Goal: Task Accomplishment & Management: Manage account settings

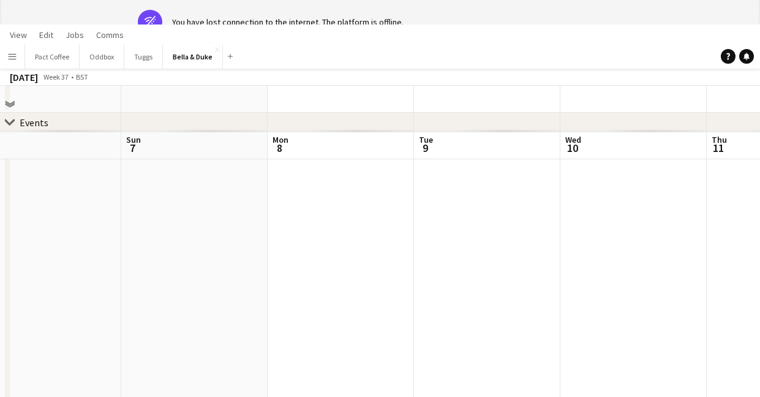
scroll to position [0, 281]
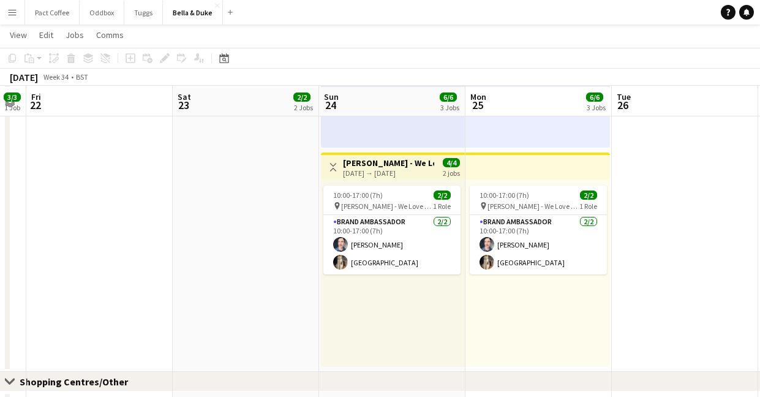
scroll to position [486, 0]
click at [403, 177] on app-top-bar "Toggle View [PERSON_NAME] - We Love Dogs - Kent Country [DATE] → [DATE] 4/4 2 j…" at bounding box center [393, 164] width 144 height 27
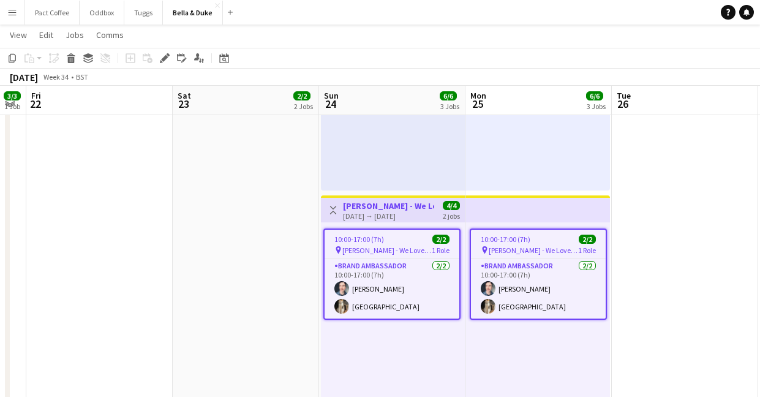
scroll to position [447, 0]
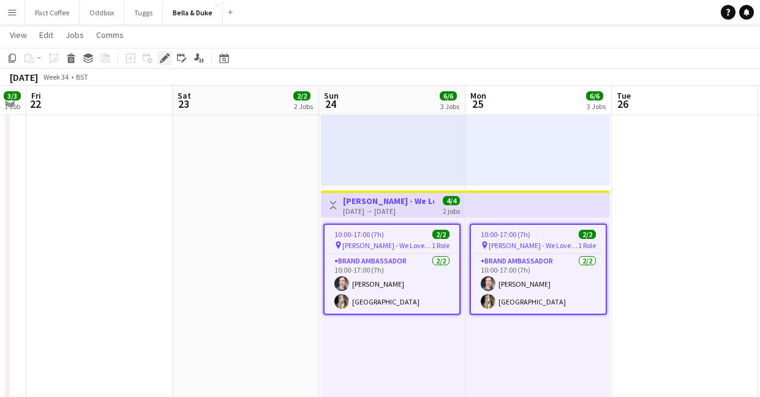
click at [167, 58] on icon "Edit" at bounding box center [165, 58] width 10 height 10
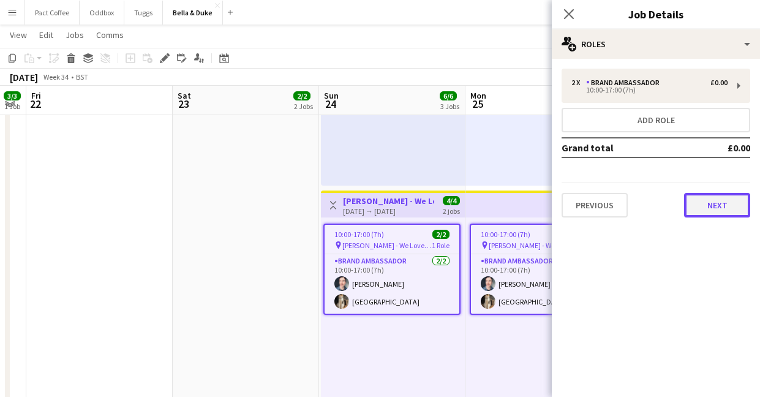
click at [712, 200] on button "Next" at bounding box center [718, 205] width 66 height 25
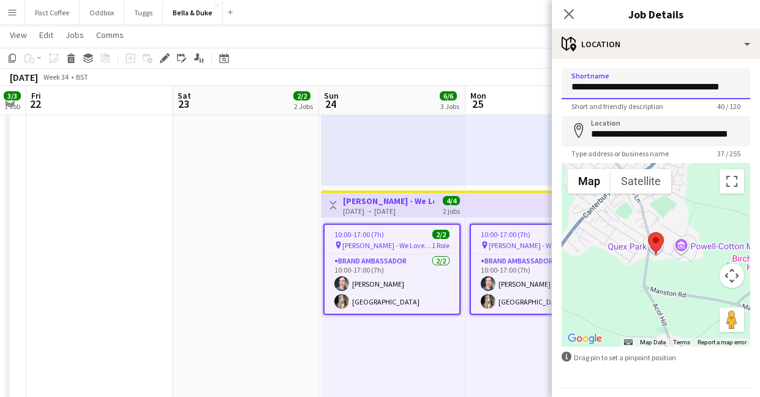
scroll to position [0, 2]
drag, startPoint x: 686, startPoint y: 87, endPoint x: 756, endPoint y: 105, distance: 72.7
click at [756, 105] on form "**********" at bounding box center [656, 246] width 208 height 354
click at [243, 287] on app-date-cell "08:00-16:00 (8h) 1/1 Logistics_Bella&Duke_All About Dogs - Norfolk 1 Role Logis…" at bounding box center [246, 78] width 146 height 663
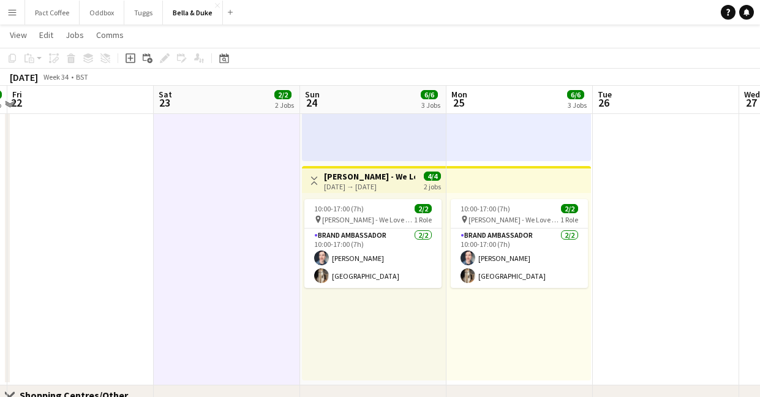
scroll to position [474, 0]
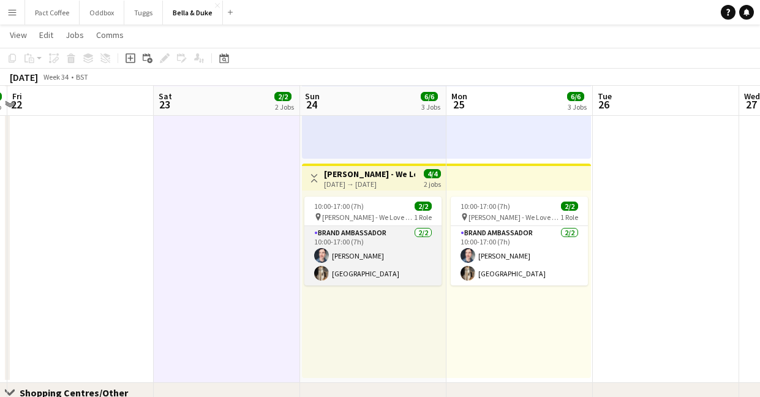
click at [334, 269] on app-card-role "Brand Ambassador [DATE] 10:00-17:00 (7h) [PERSON_NAME] Mat Castle" at bounding box center [373, 255] width 137 height 59
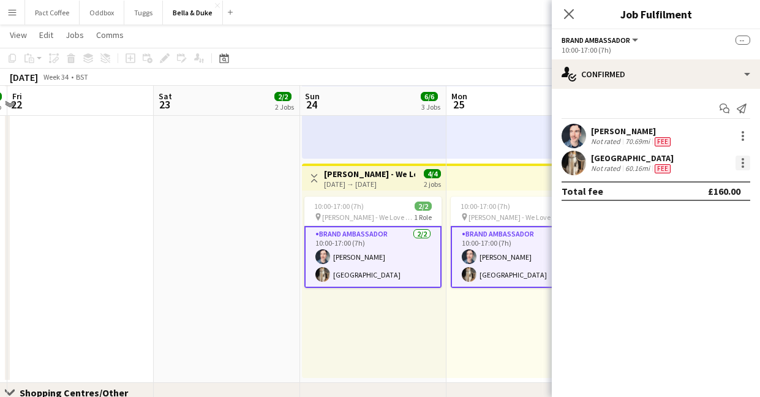
click at [742, 162] on div at bounding box center [743, 163] width 2 height 2
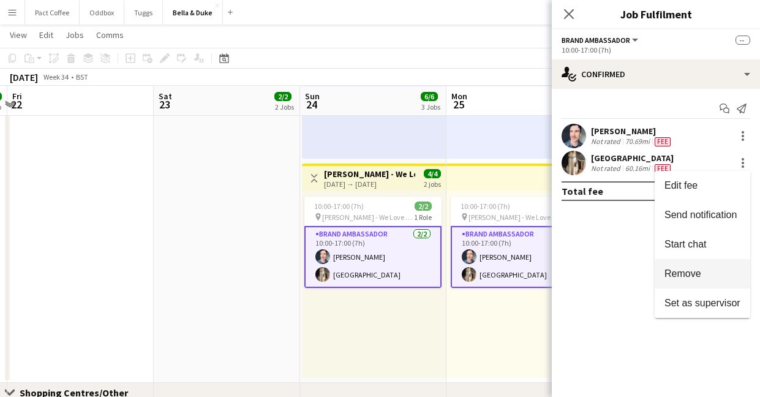
click at [681, 276] on span "Remove" at bounding box center [683, 273] width 37 height 10
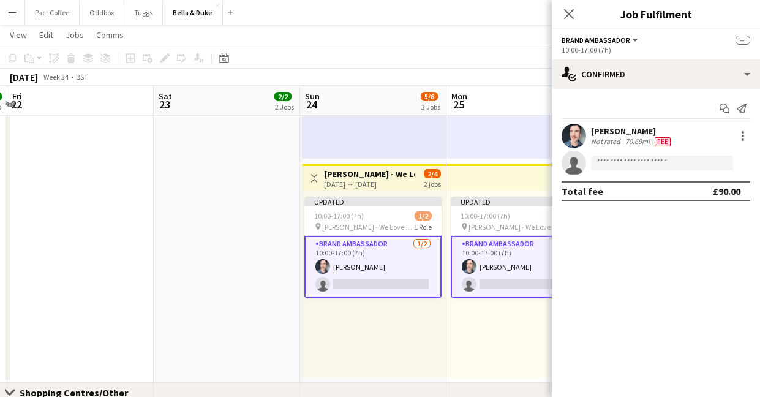
click at [267, 234] on app-date-cell "08:00-16:00 (8h) 1/1 Logistics_Bella&Duke_All About Dogs - Norfolk 1 Role Logis…" at bounding box center [227, 51] width 146 height 663
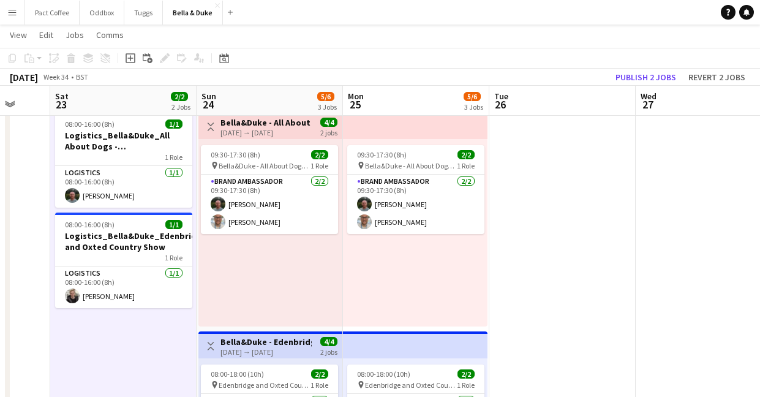
scroll to position [0, 0]
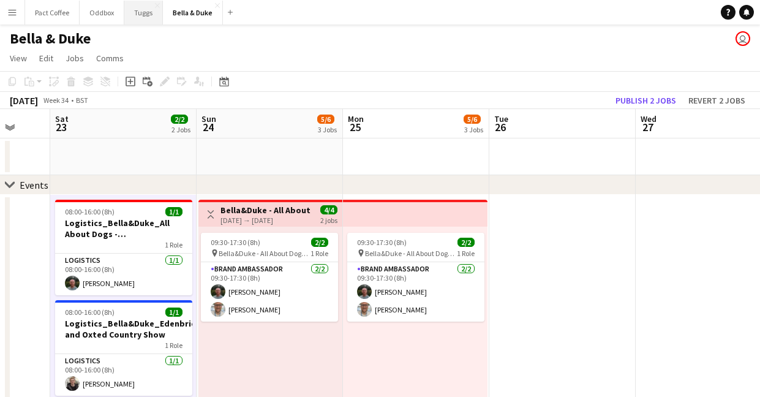
click at [145, 14] on button "Tuggs Close" at bounding box center [143, 13] width 39 height 24
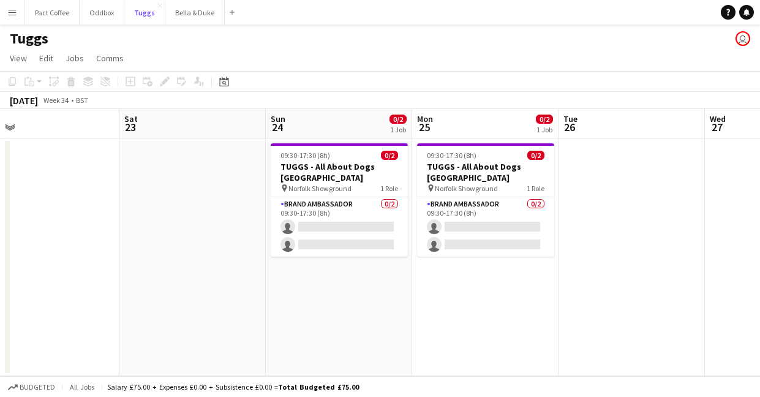
scroll to position [0, 510]
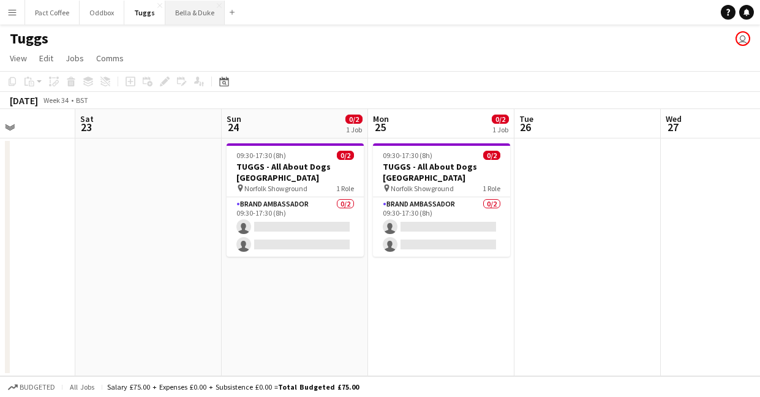
click at [181, 12] on button "Bella & Duke Close" at bounding box center [194, 13] width 59 height 24
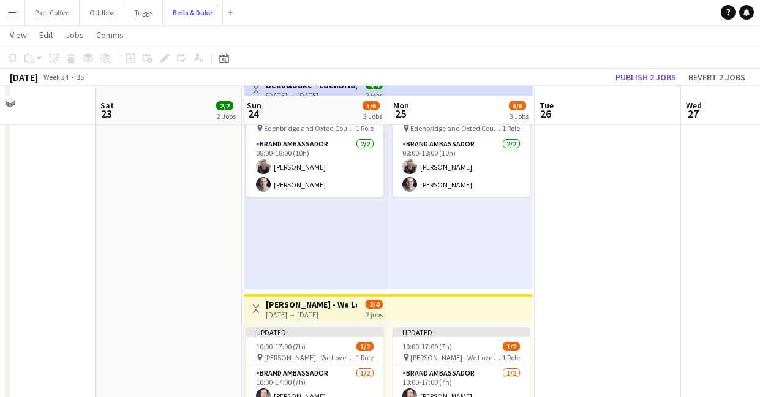
scroll to position [353, 0]
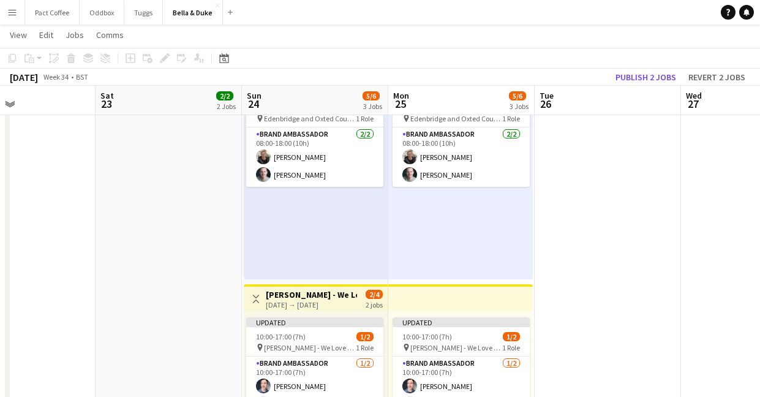
click at [322, 303] on div "[DATE] → [DATE]" at bounding box center [311, 304] width 91 height 9
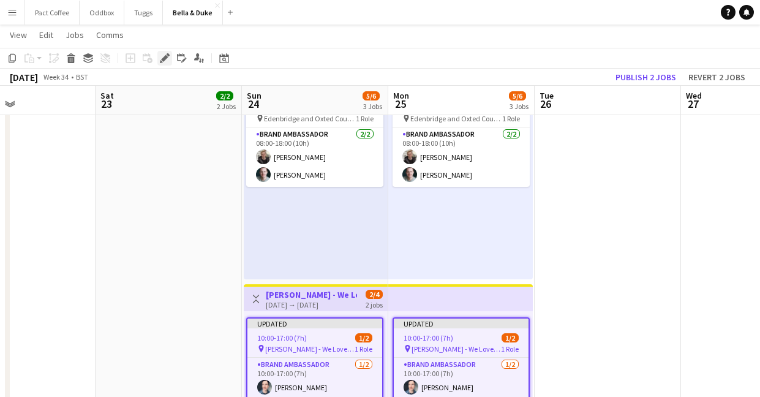
click at [164, 59] on icon at bounding box center [164, 58] width 7 height 7
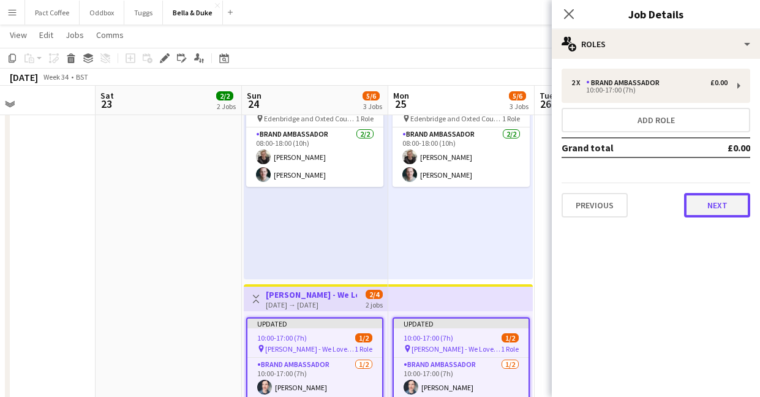
click at [710, 200] on button "Next" at bounding box center [718, 205] width 66 height 25
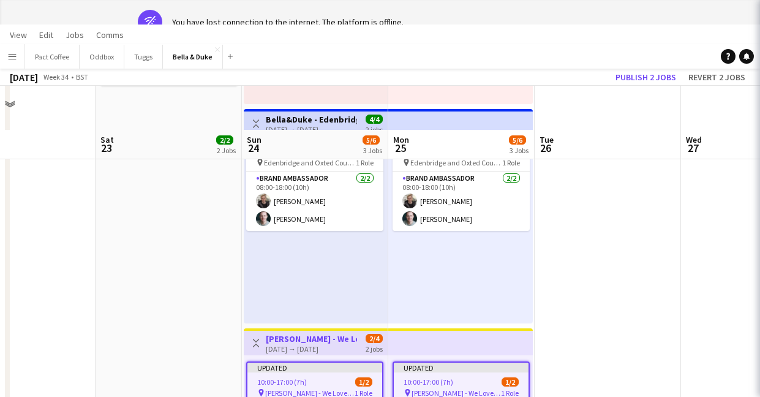
scroll to position [0, 0]
